Goal: Information Seeking & Learning: Learn about a topic

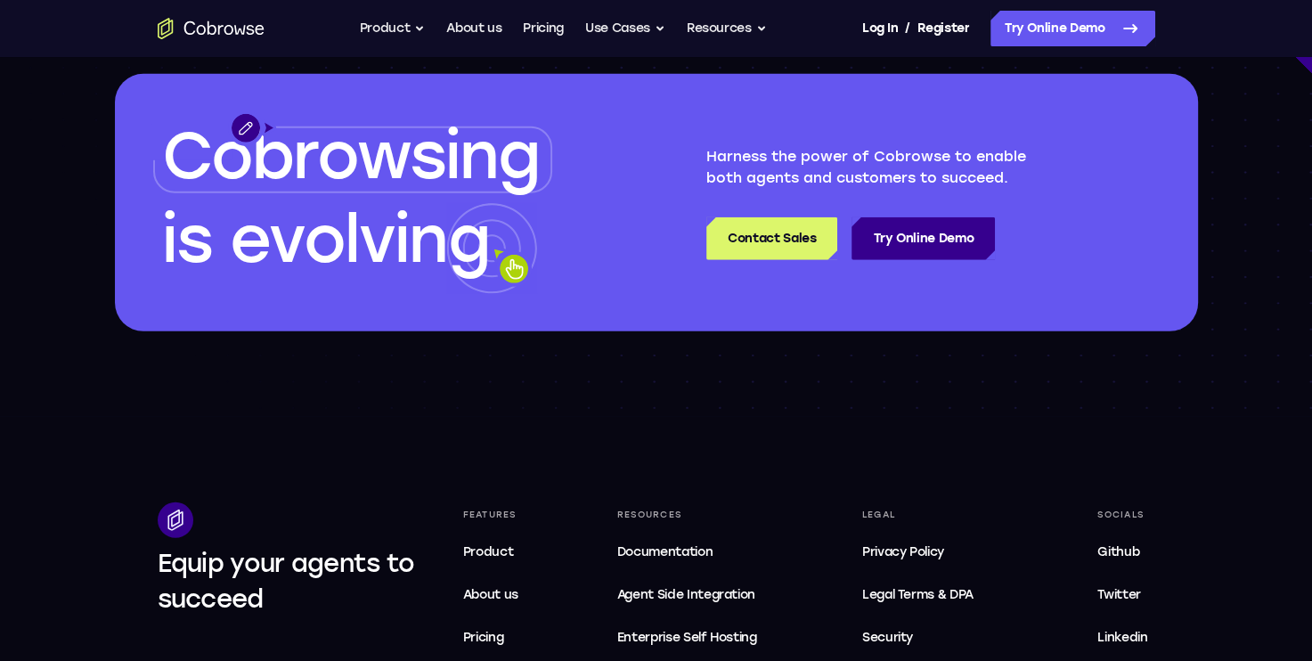
scroll to position [5167, 0]
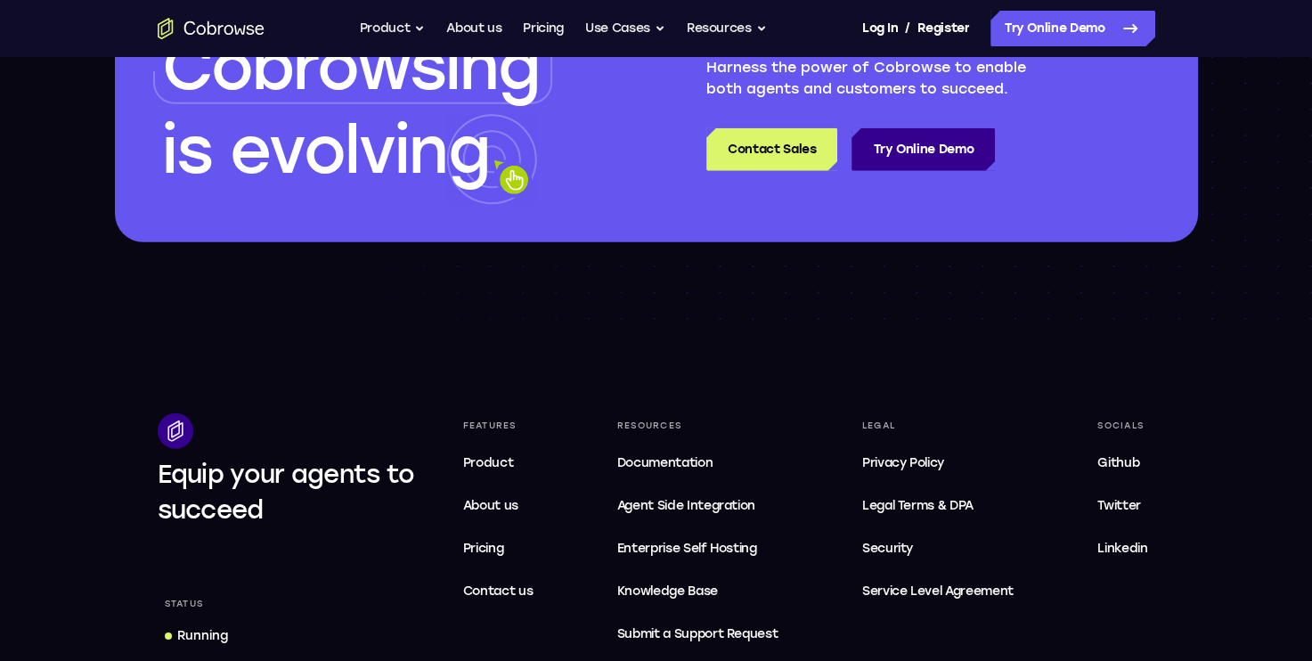
click at [498, 552] on span "Pricing" at bounding box center [483, 548] width 41 height 15
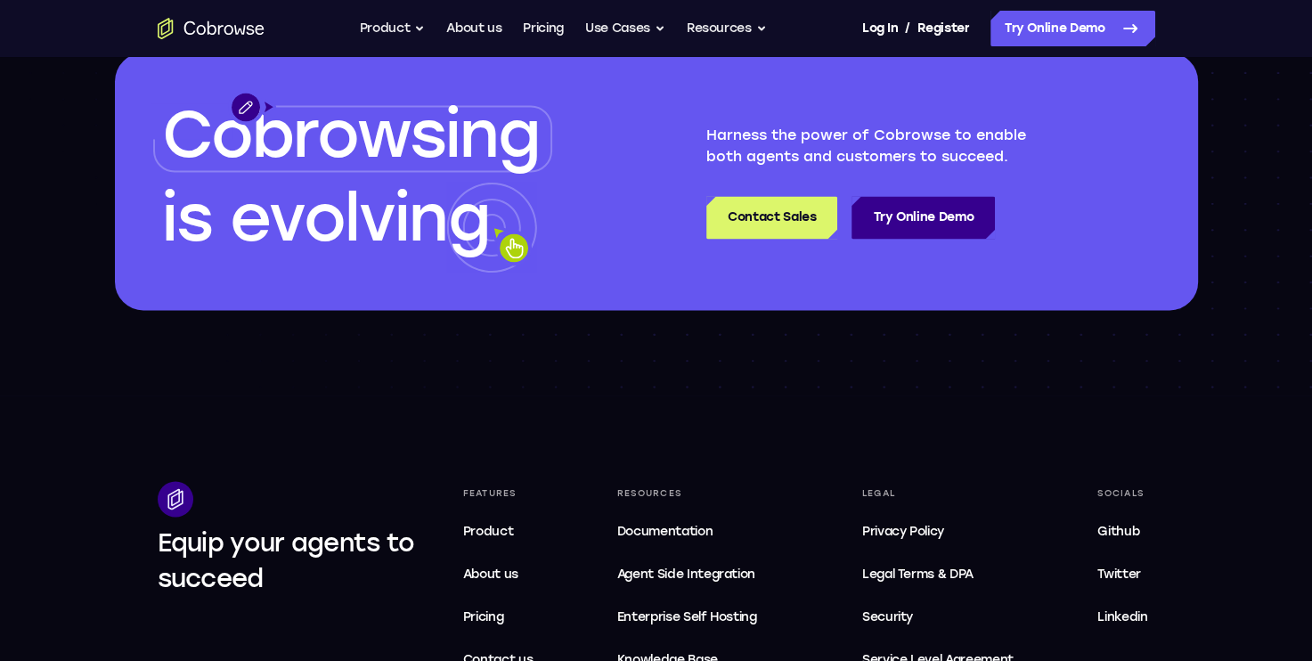
scroll to position [3029, 0]
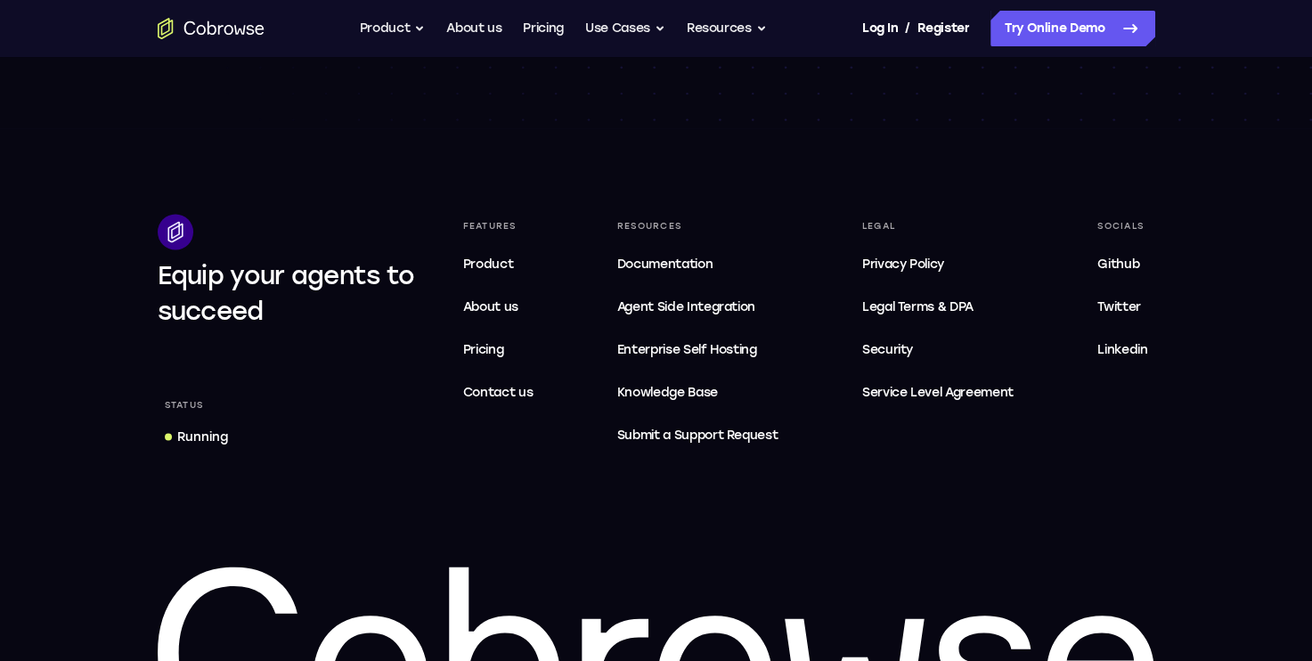
click at [943, 302] on span "Legal Terms & DPA" at bounding box center [917, 305] width 111 height 15
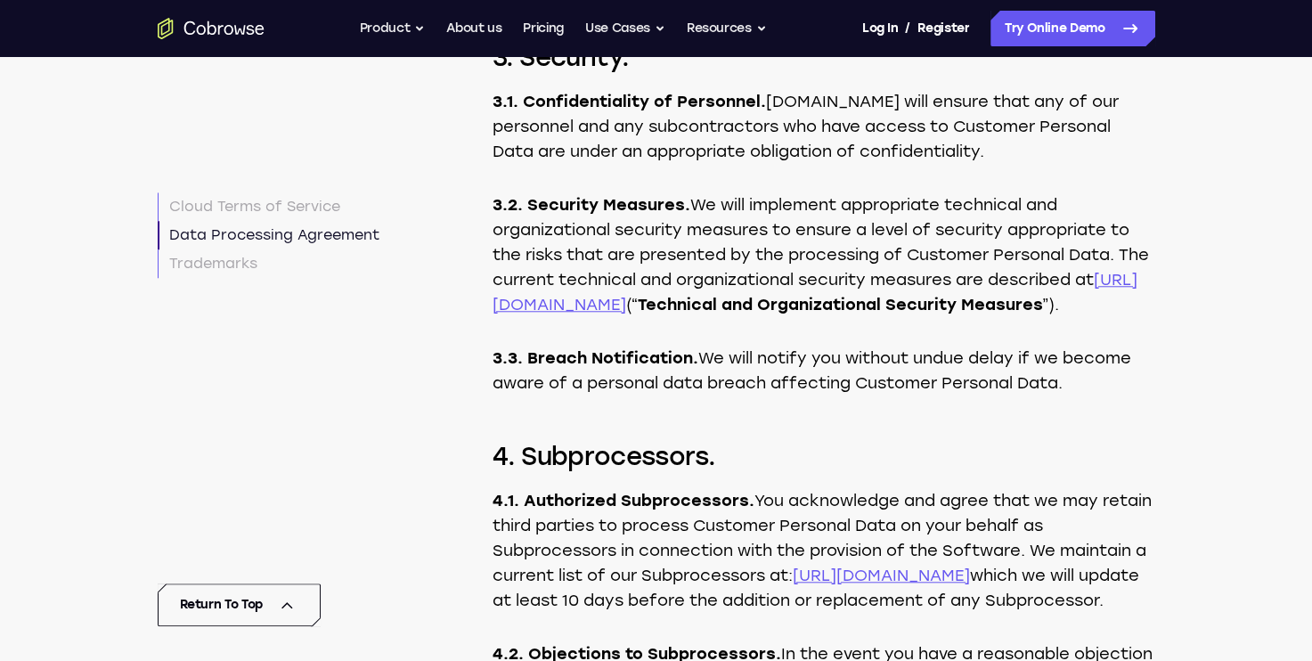
scroll to position [8196, 0]
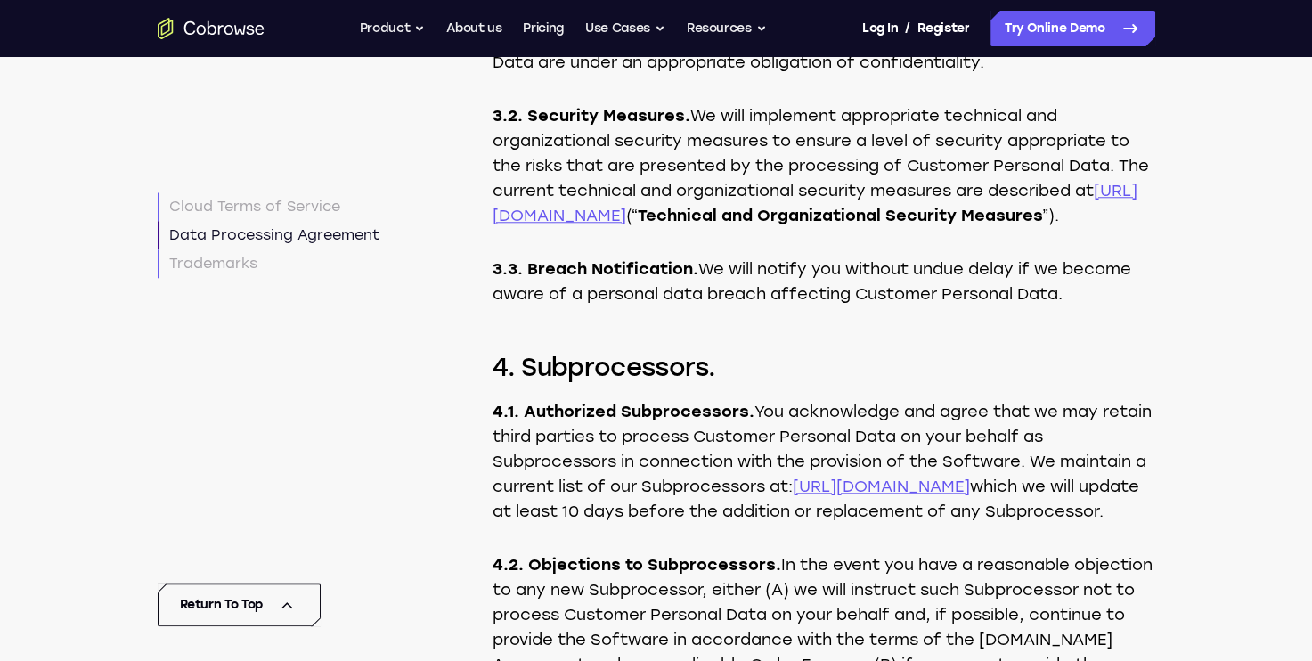
click at [616, 225] on link "[URL][DOMAIN_NAME]" at bounding box center [815, 203] width 645 height 45
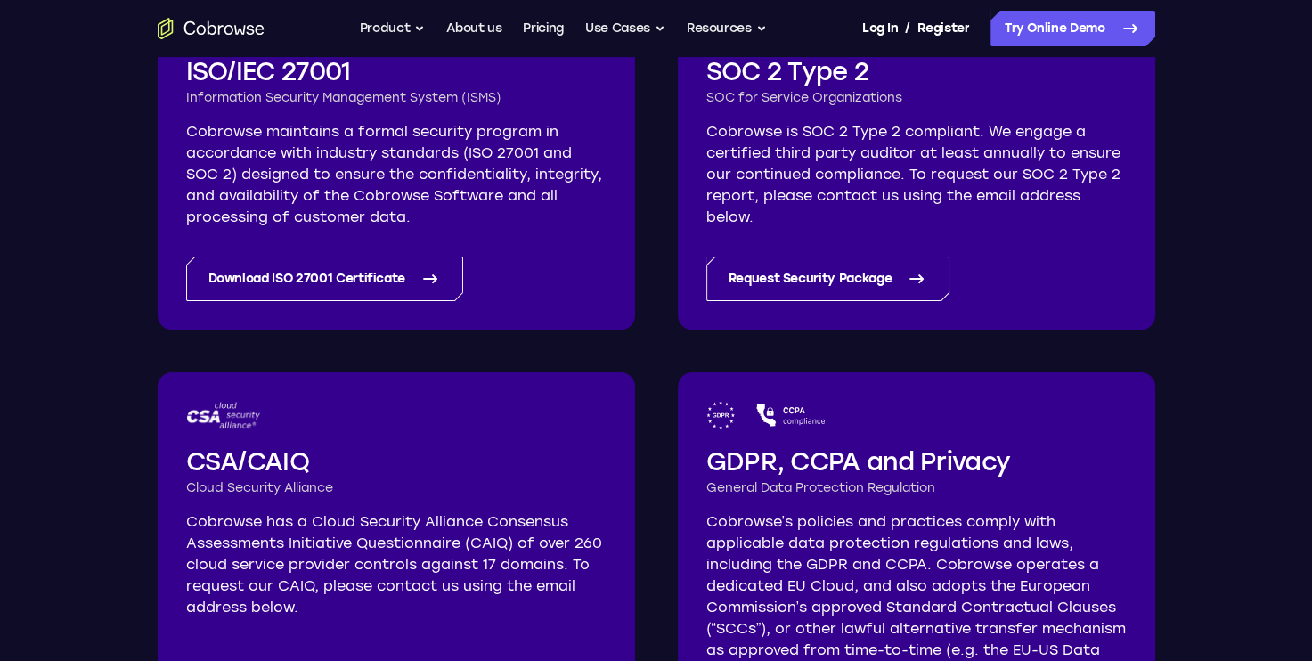
scroll to position [178, 0]
